Goal: Obtain resource: Download file/media

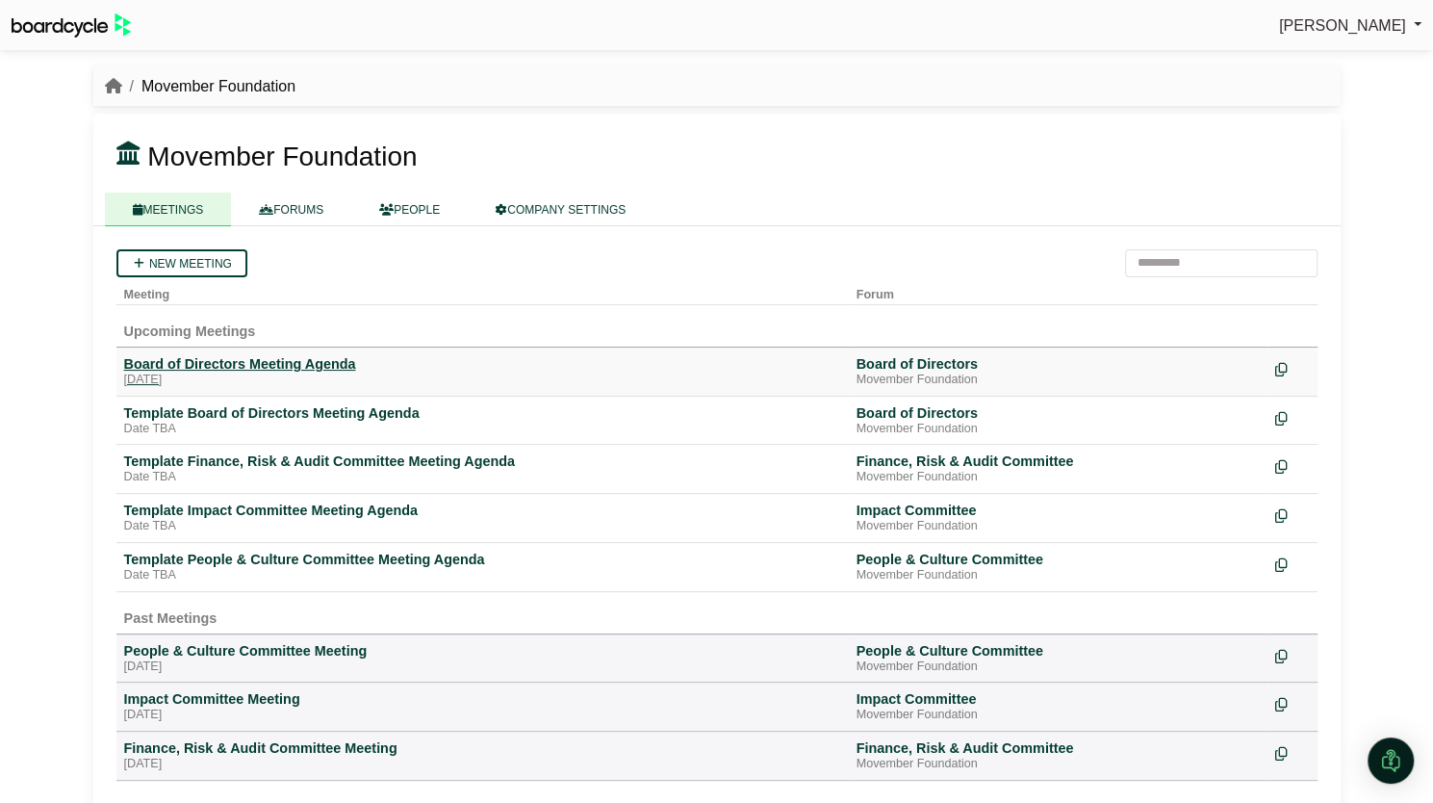
click at [297, 369] on div "Board of Directors Meeting Agenda" at bounding box center [482, 363] width 717 height 17
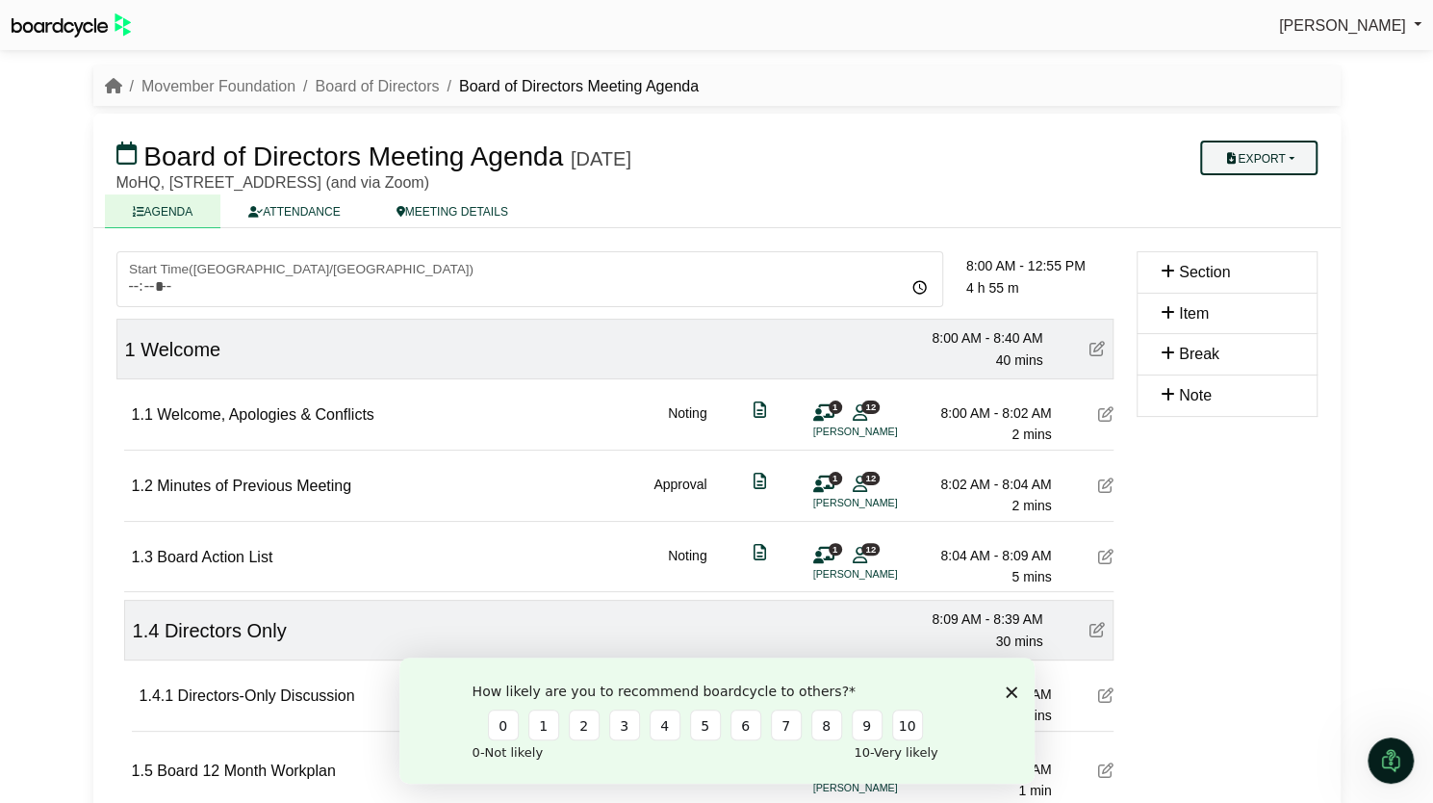
click at [1234, 165] on button "Export" at bounding box center [1258, 158] width 116 height 35
click at [1234, 217] on link "Run Sheet" at bounding box center [1279, 220] width 168 height 29
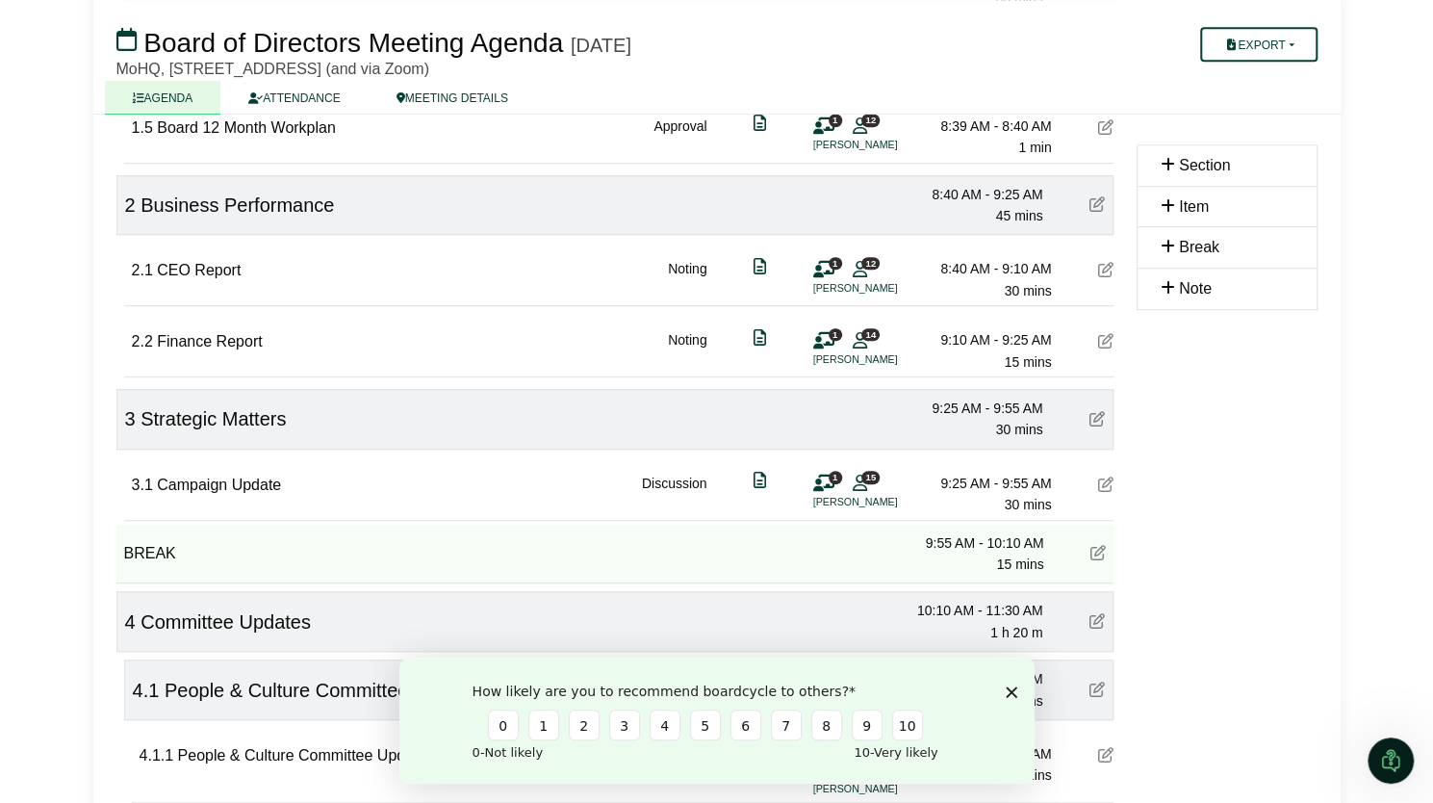
scroll to position [704, 0]
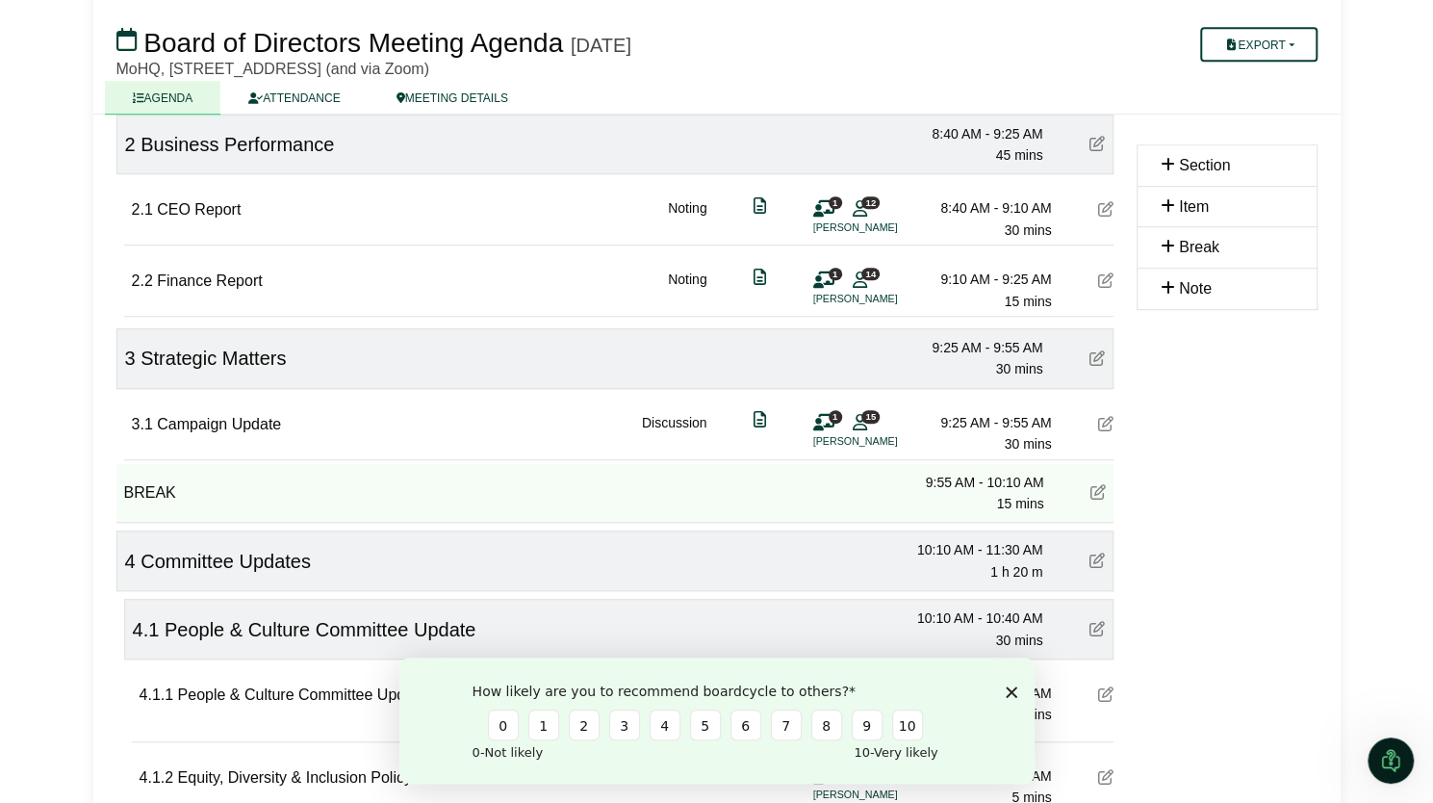
click at [1008, 693] on polygon "Close survey" at bounding box center [1011, 691] width 12 height 12
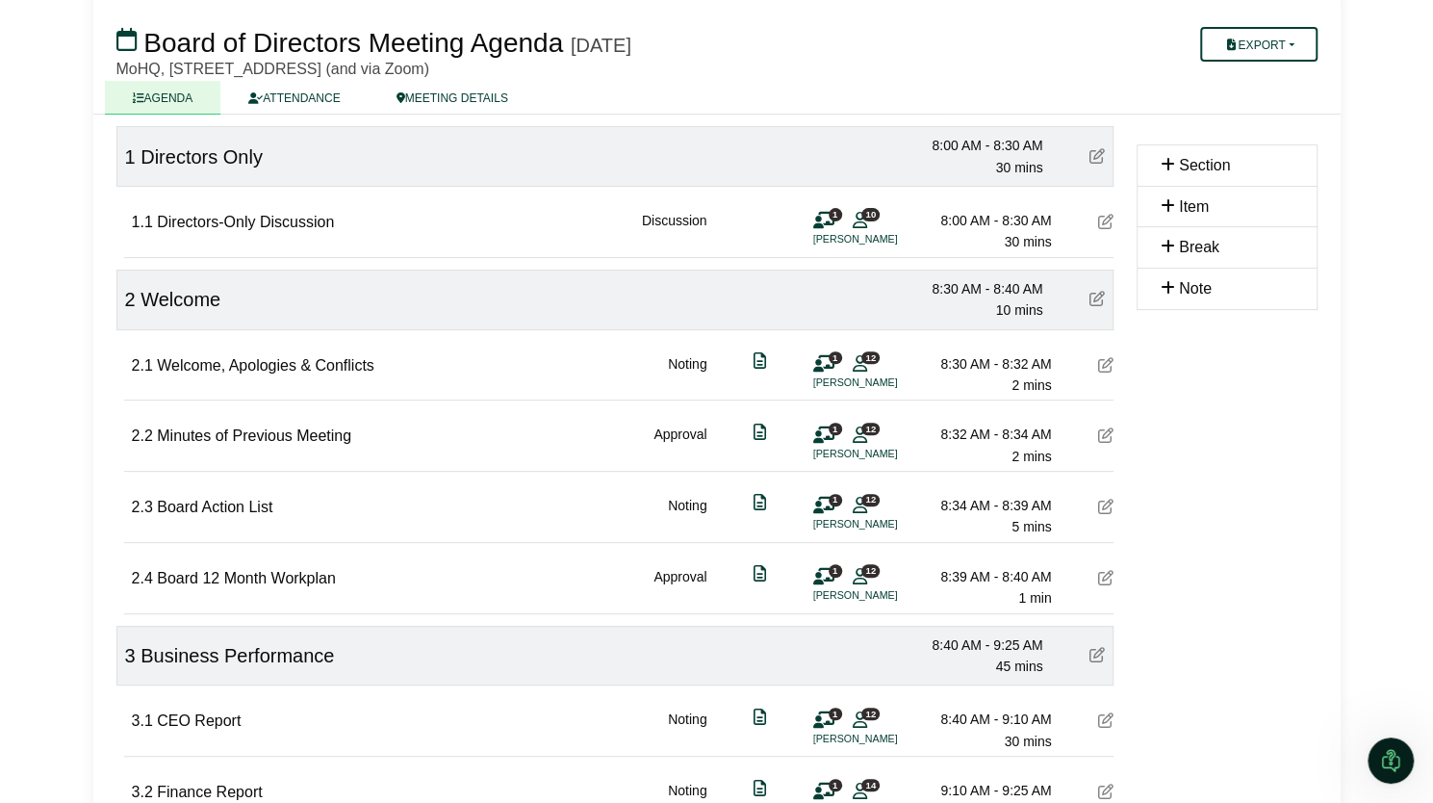
scroll to position [0, 0]
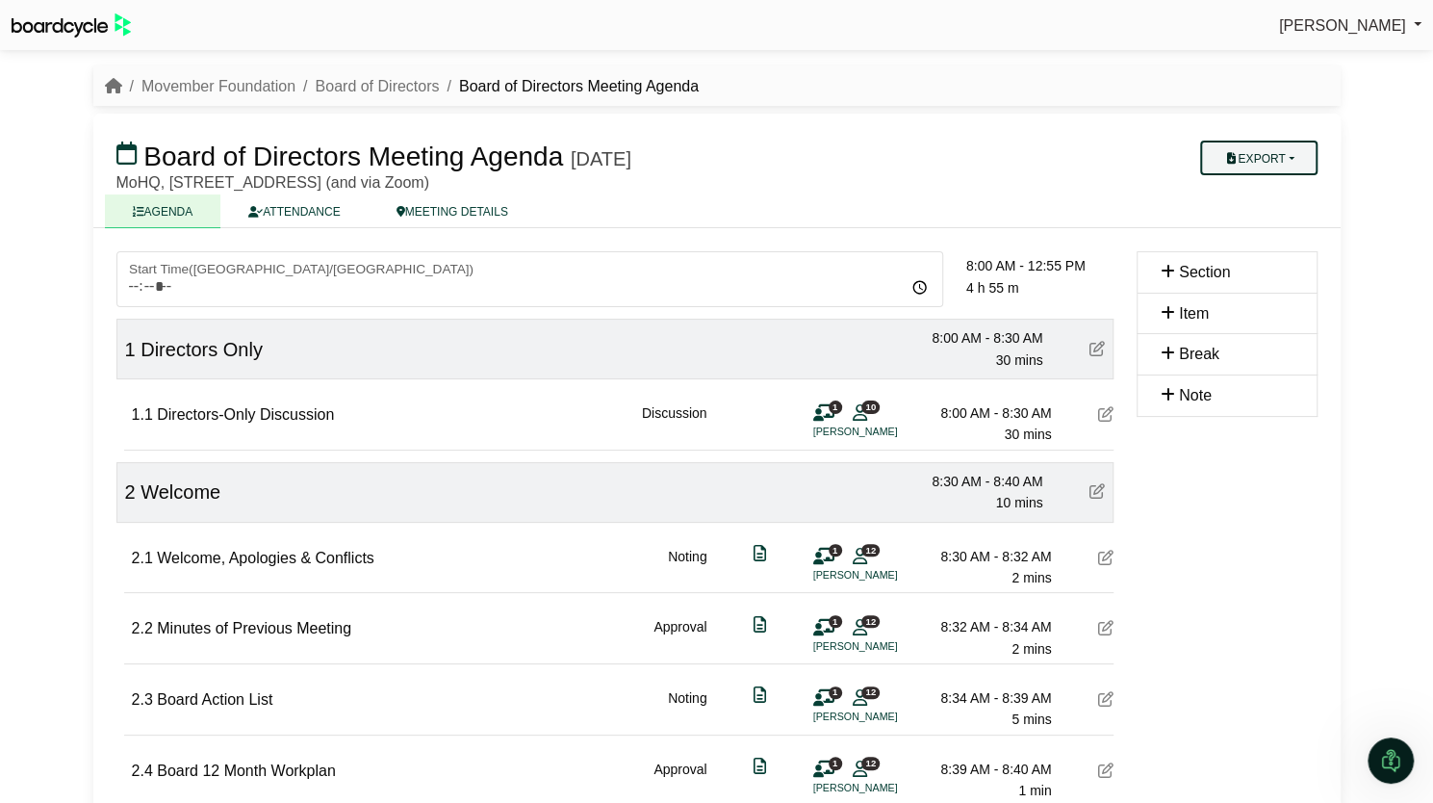
click at [1240, 163] on button "Export" at bounding box center [1258, 158] width 116 height 35
click at [1232, 220] on link "Run Sheet" at bounding box center [1279, 220] width 168 height 29
